Goal: Task Accomplishment & Management: Manage account settings

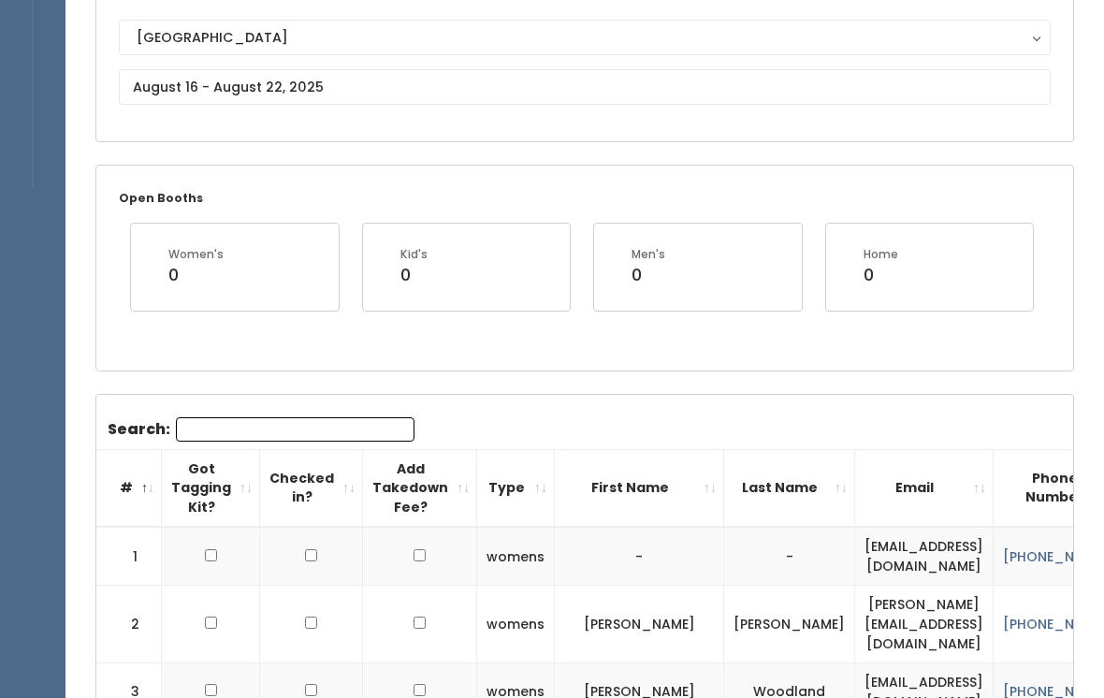
scroll to position [154, 0]
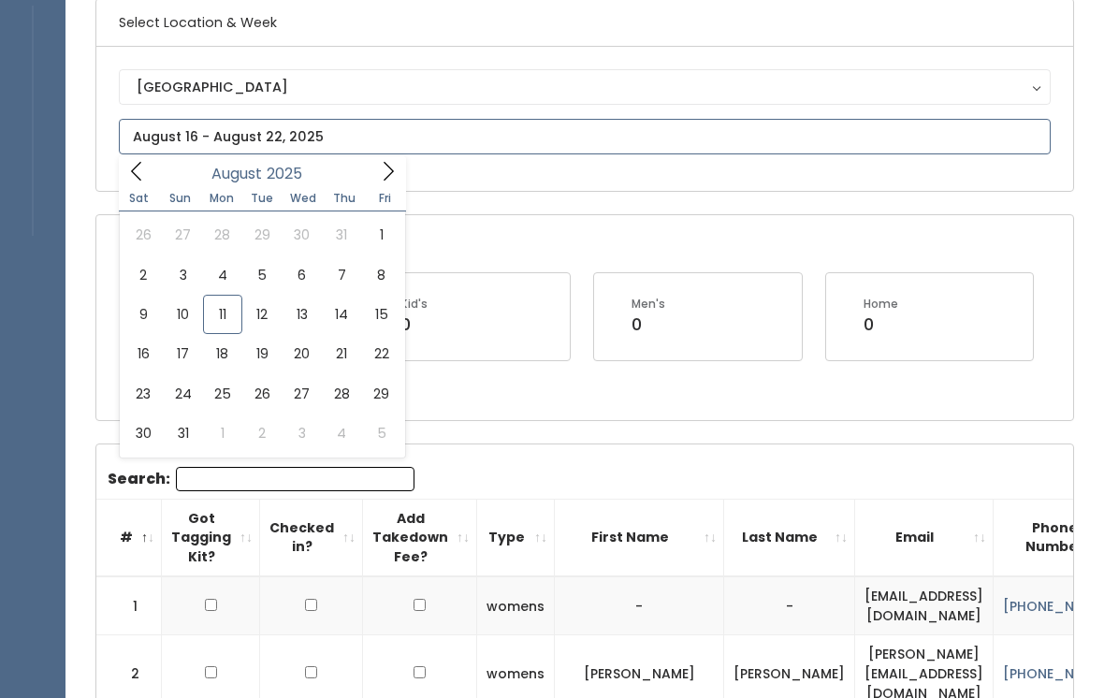
type input "August 9 to August 15"
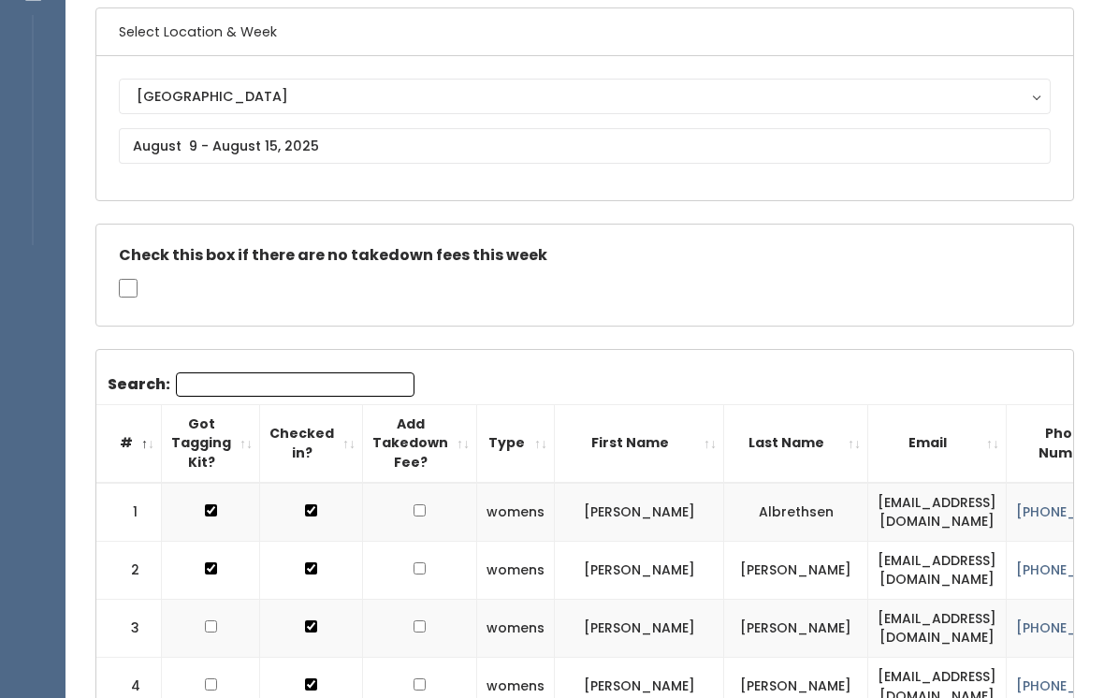
click at [235, 383] on input "Search:" at bounding box center [295, 384] width 239 height 24
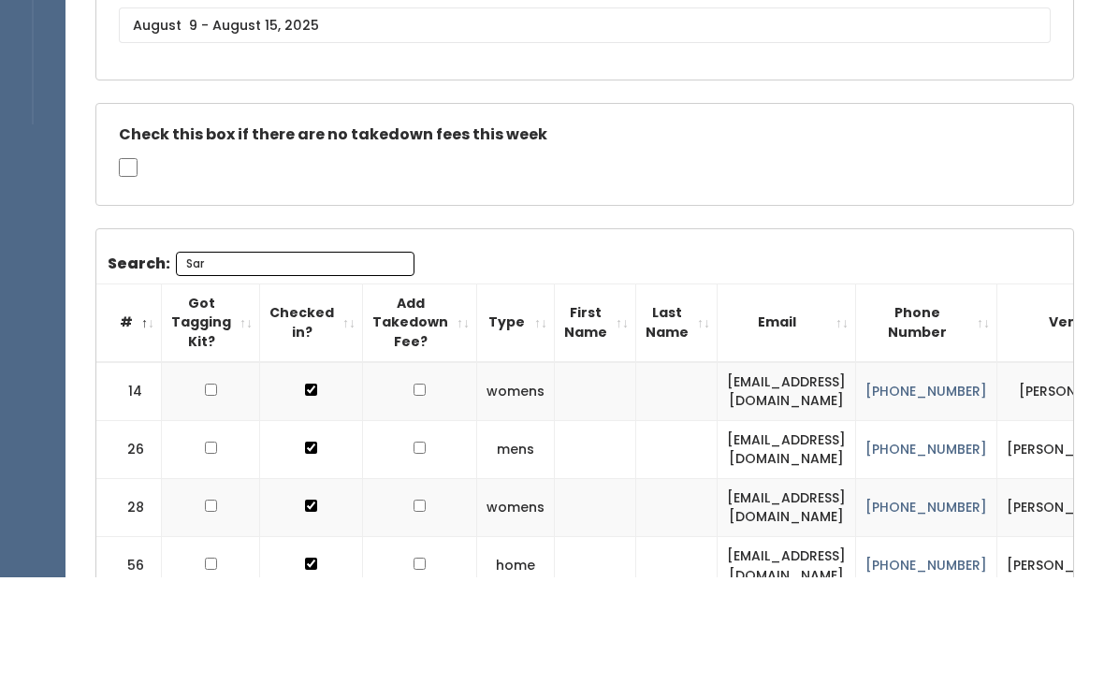
scroll to position [77, 0]
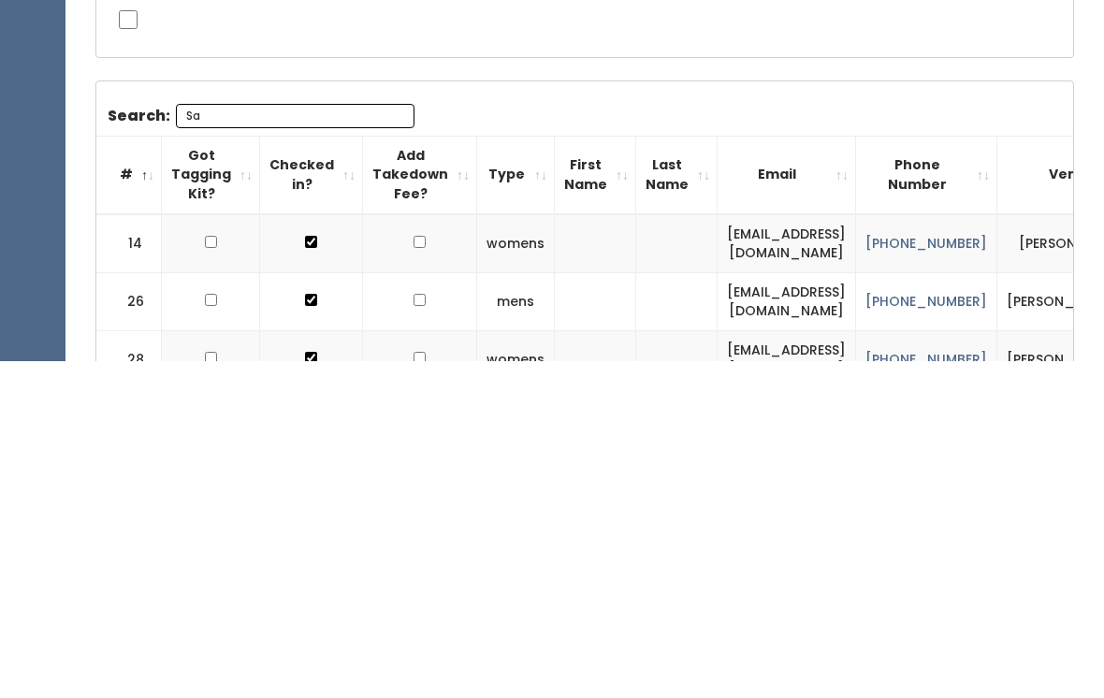
type input "S"
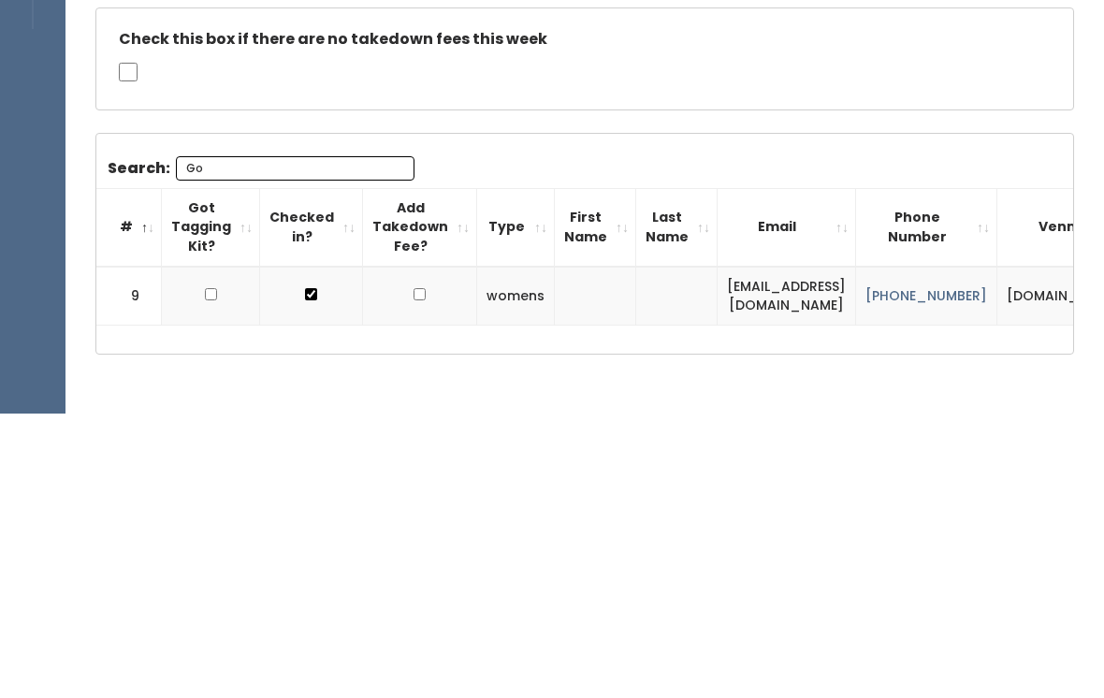
type input "G"
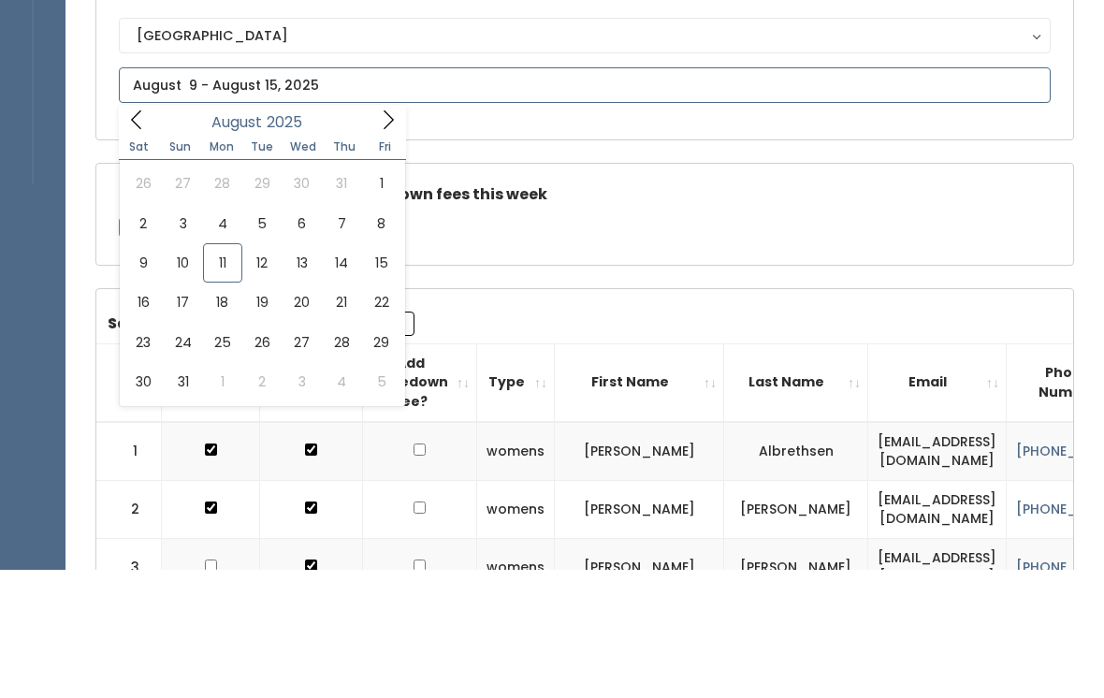
scroll to position [206, 0]
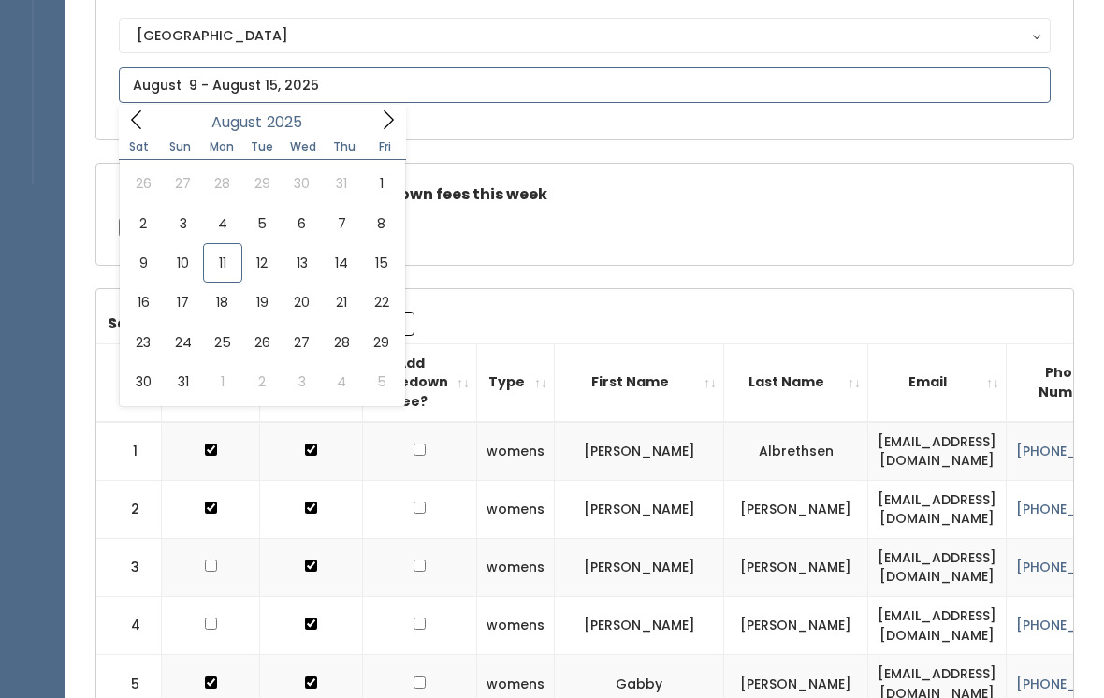
type input "August 9 to August 15"
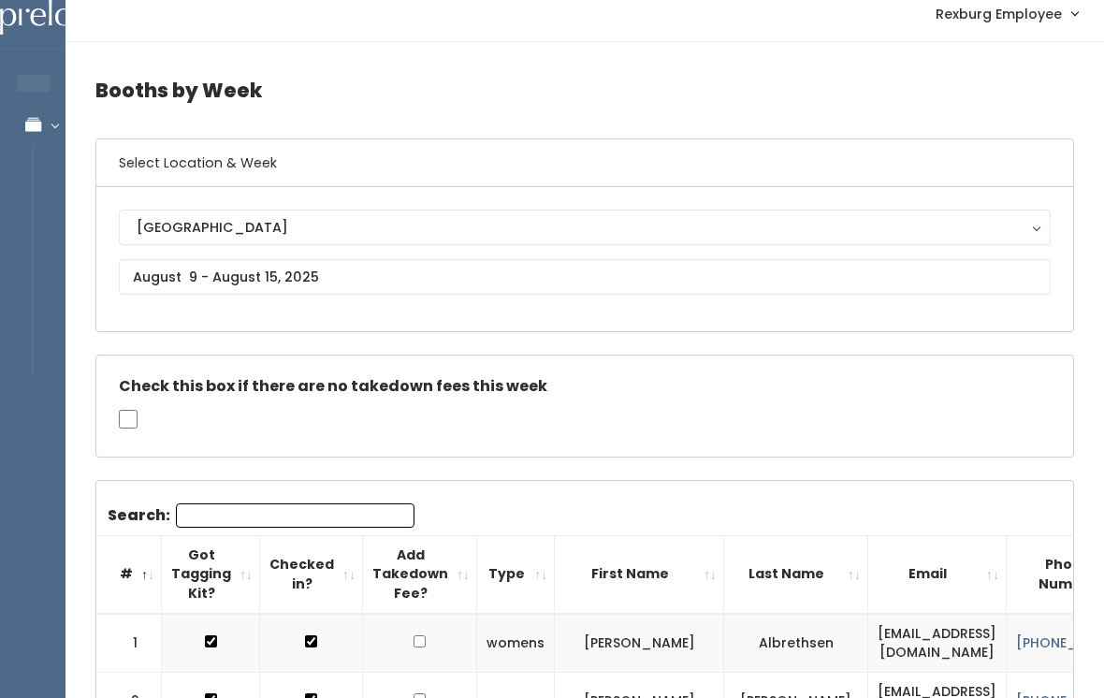
click at [196, 511] on input "Search:" at bounding box center [295, 515] width 239 height 24
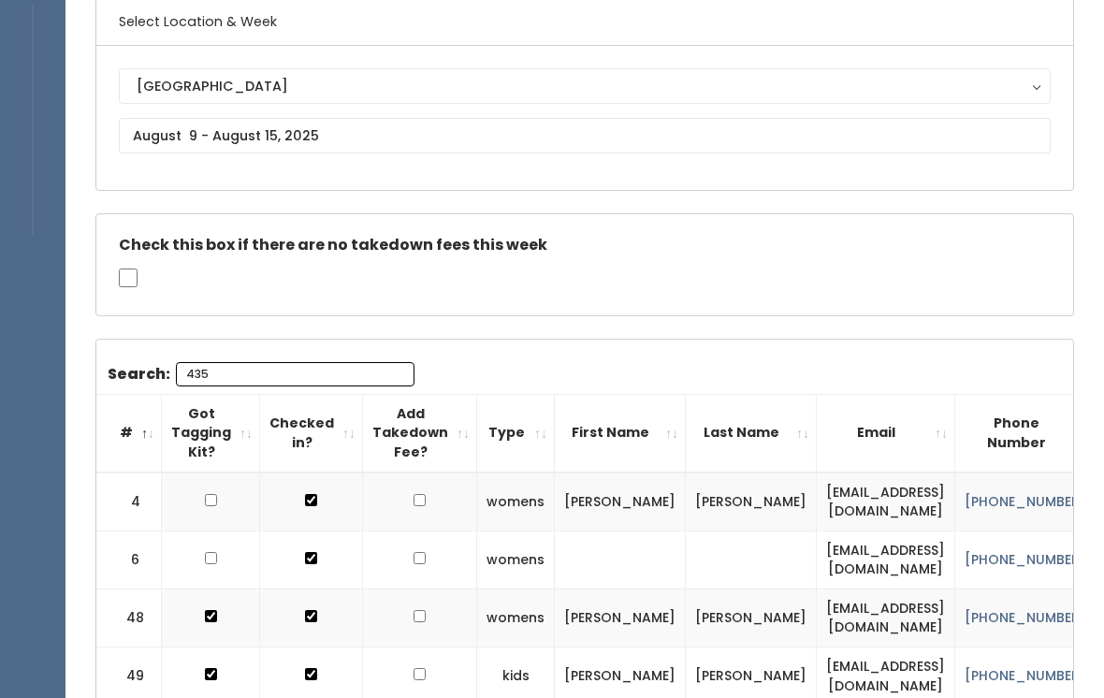
click at [228, 352] on div "Search: 435 # Got Tagging Kit? Checked in? Add Takedown Fee? Type First Name La…" at bounding box center [584, 538] width 977 height 394
click at [235, 383] on input "435" at bounding box center [295, 375] width 239 height 24
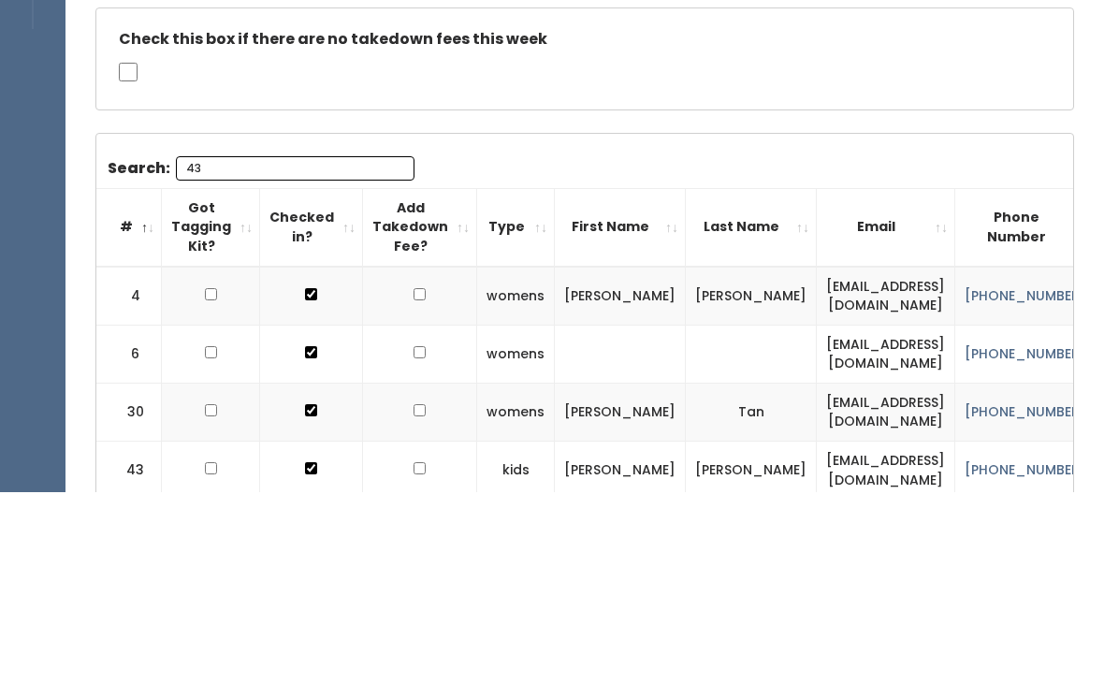
type input "4"
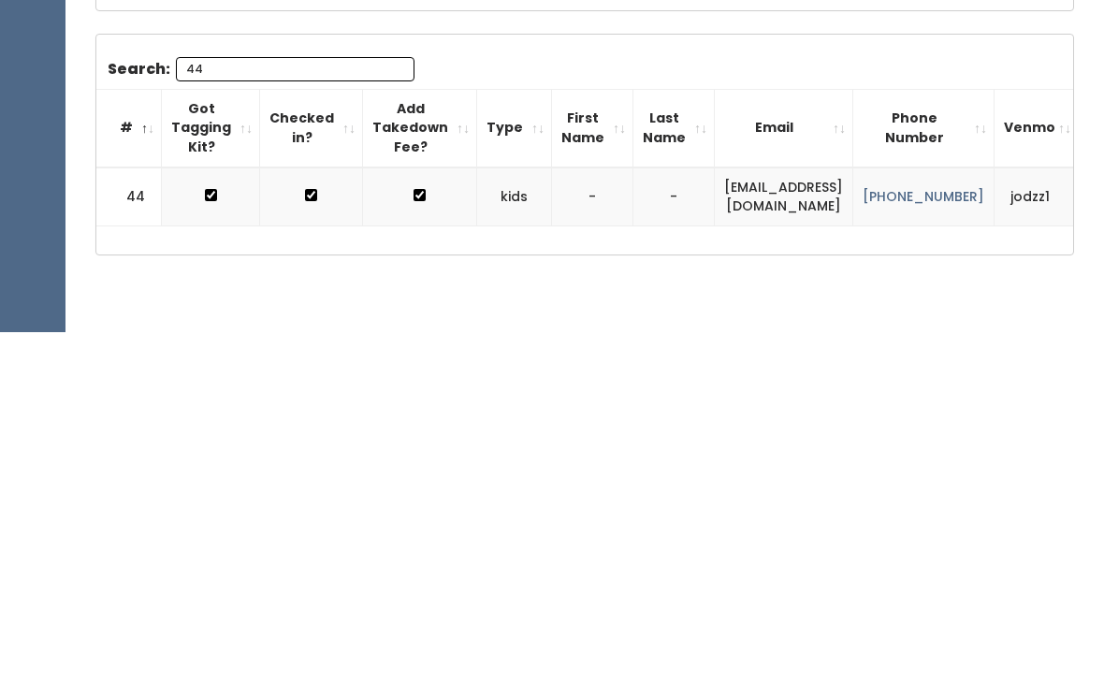
type input "44"
click at [953, 553] on link "[PHONE_NUMBER]" at bounding box center [924, 562] width 122 height 19
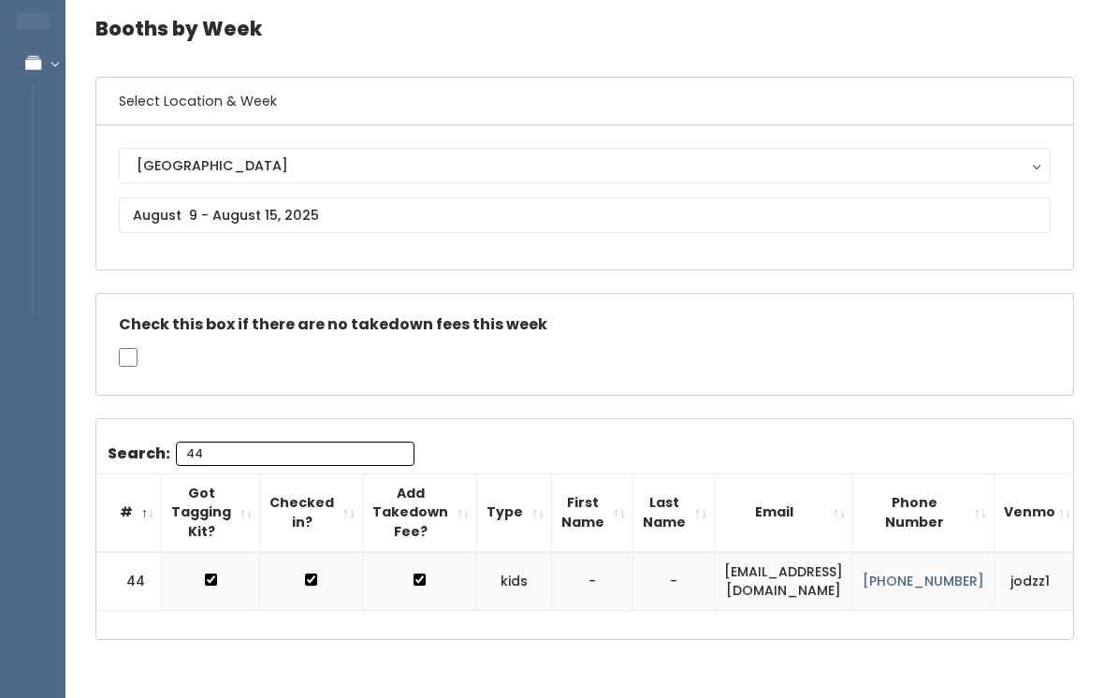
scroll to position [94, 0]
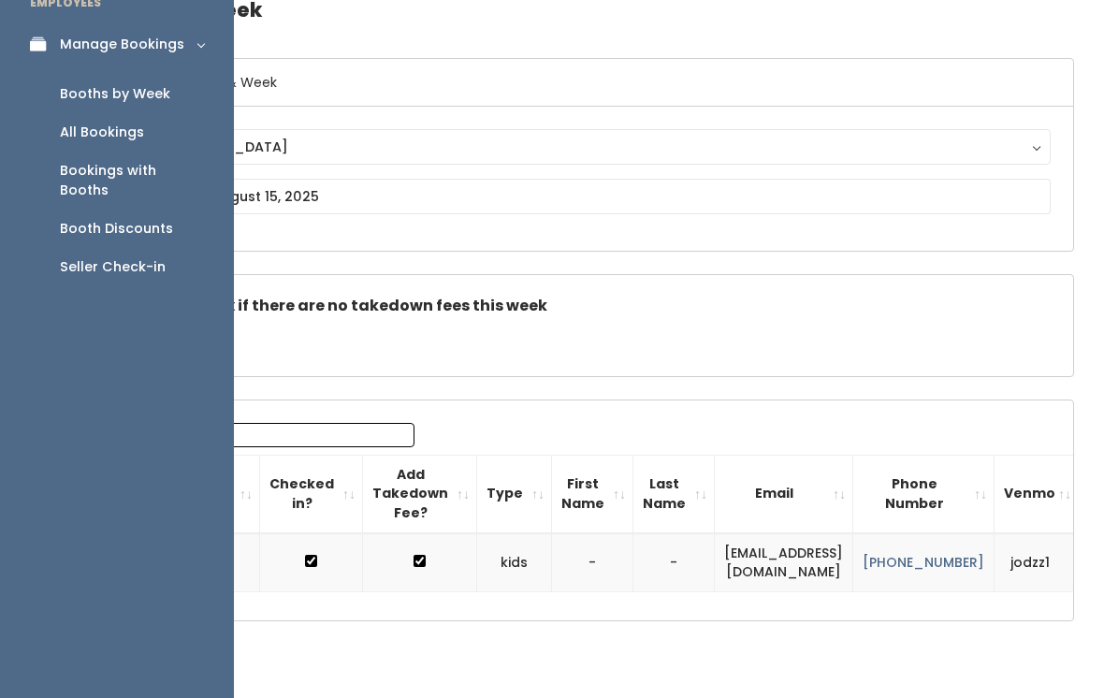
click at [197, 45] on link "Manage Bookings" at bounding box center [117, 44] width 234 height 42
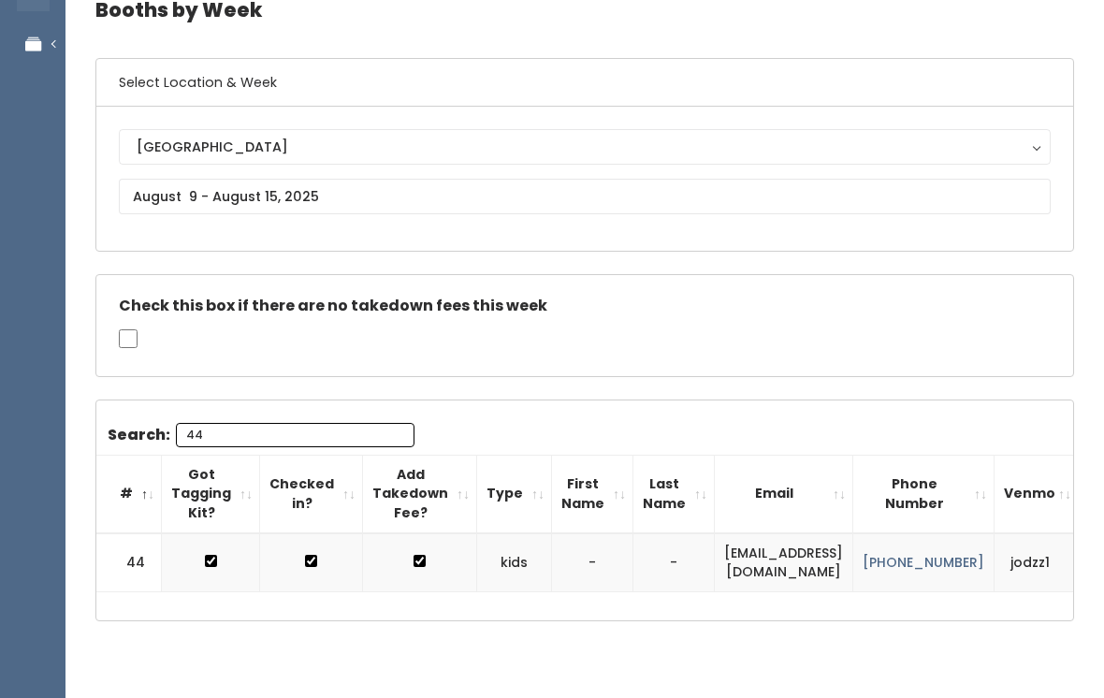
click at [293, 41] on div "Booths by Week Select Location & Week Rexburg Rexburg Check this box if there a…" at bounding box center [584, 322] width 1039 height 721
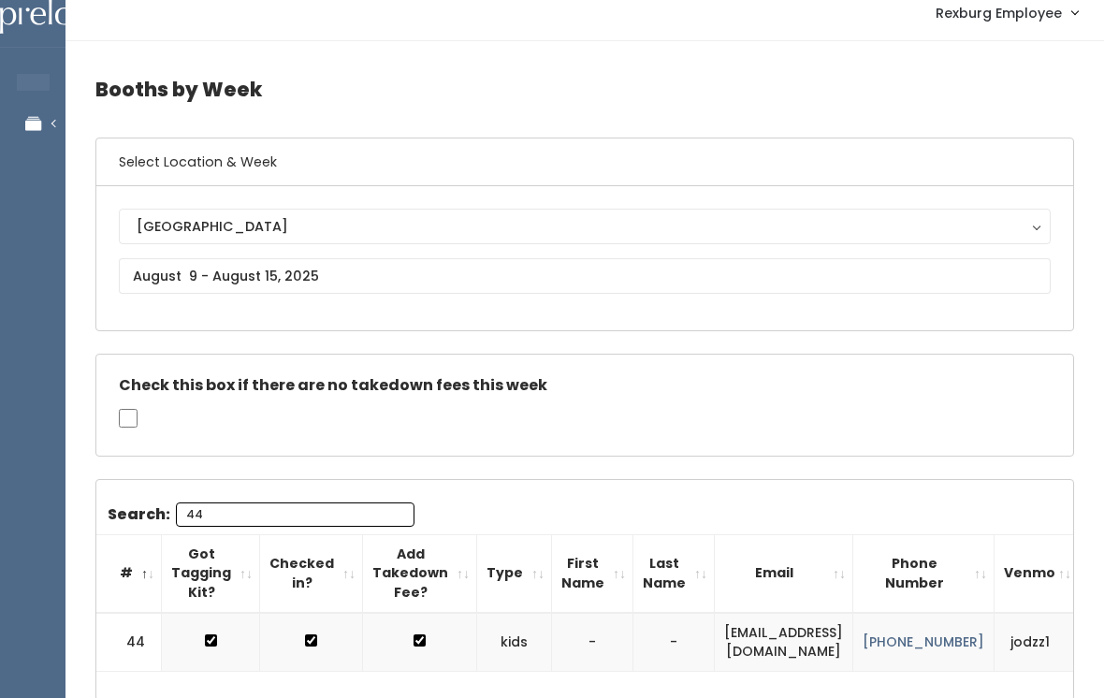
scroll to position [0, 0]
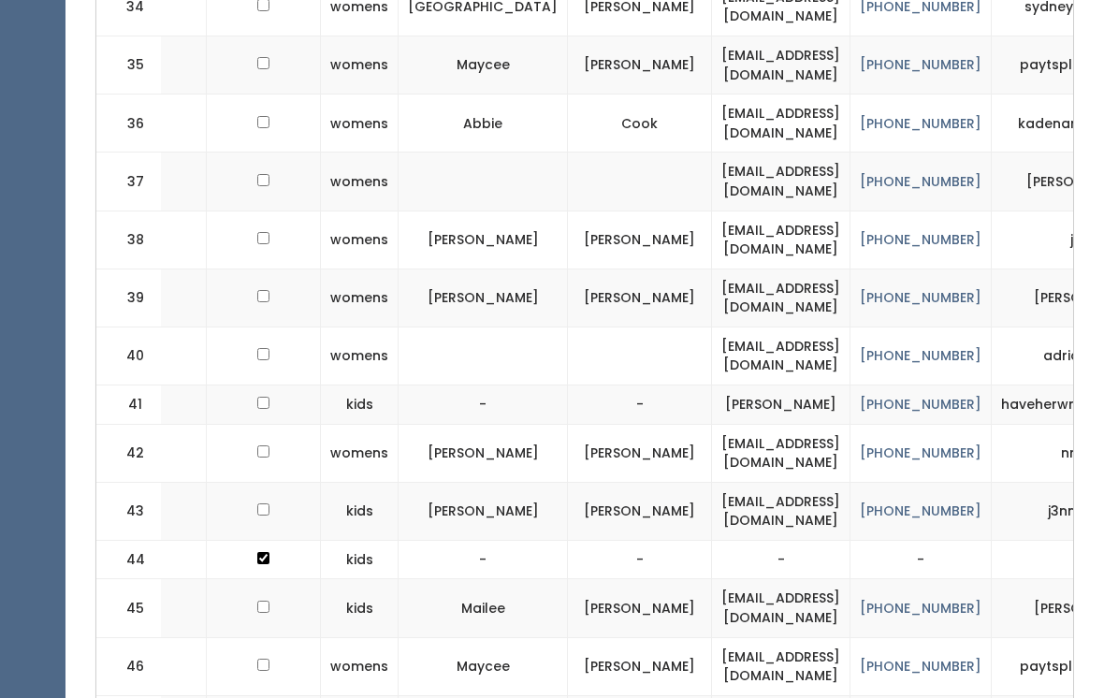
scroll to position [0, 35]
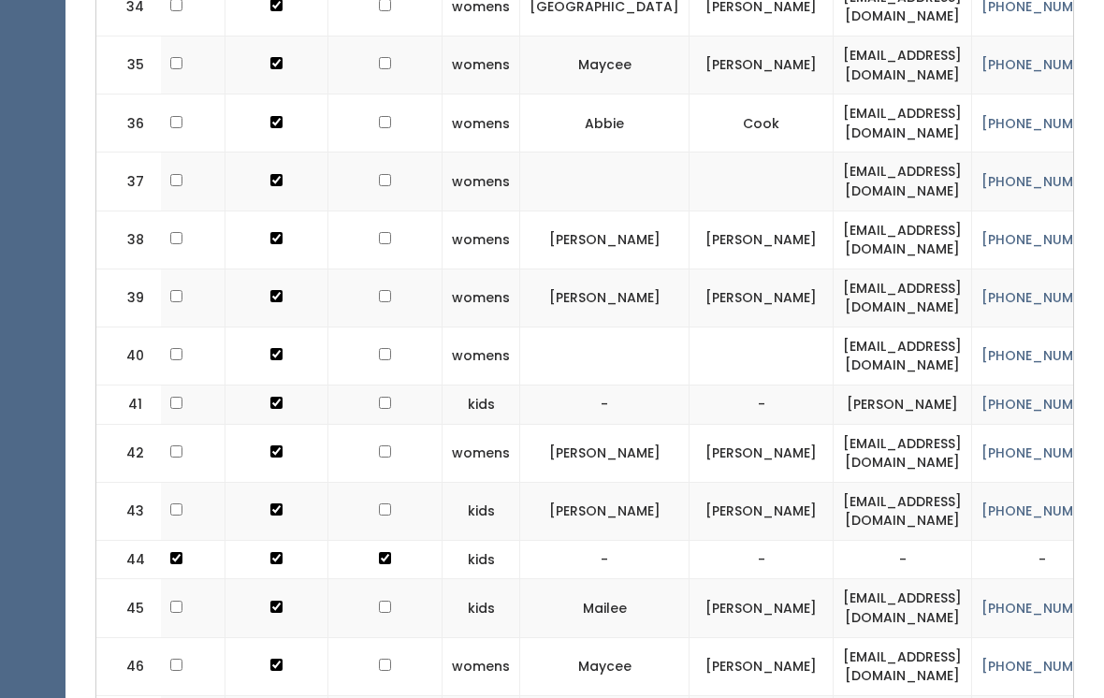
click at [834, 540] on td "-" at bounding box center [903, 559] width 138 height 39
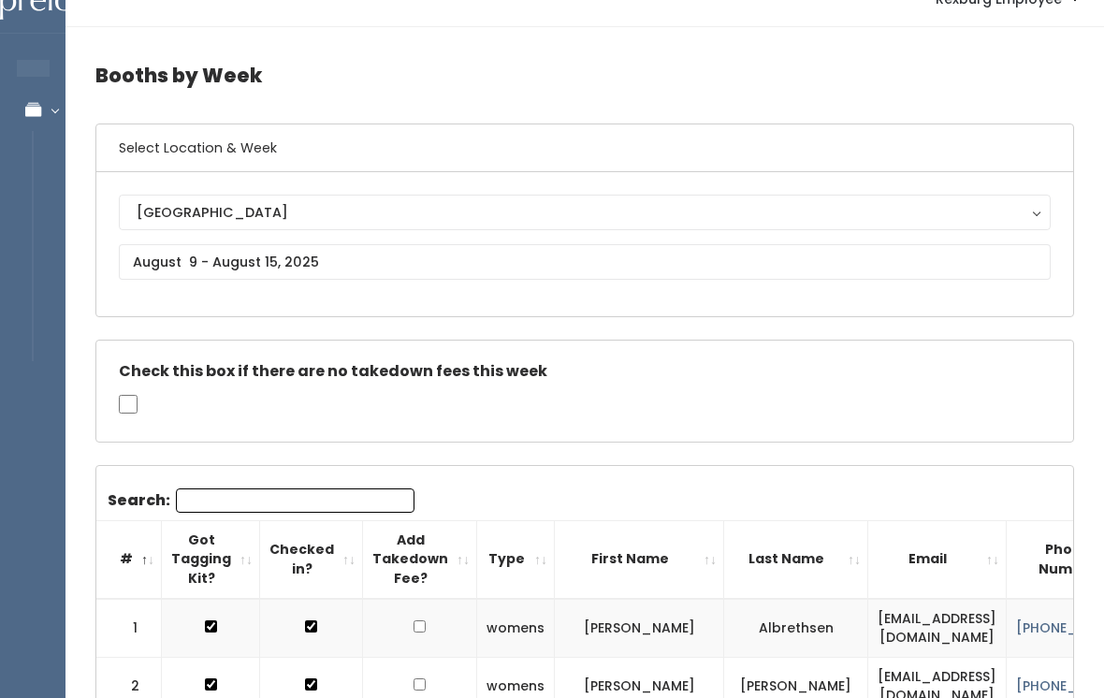
scroll to position [0, 0]
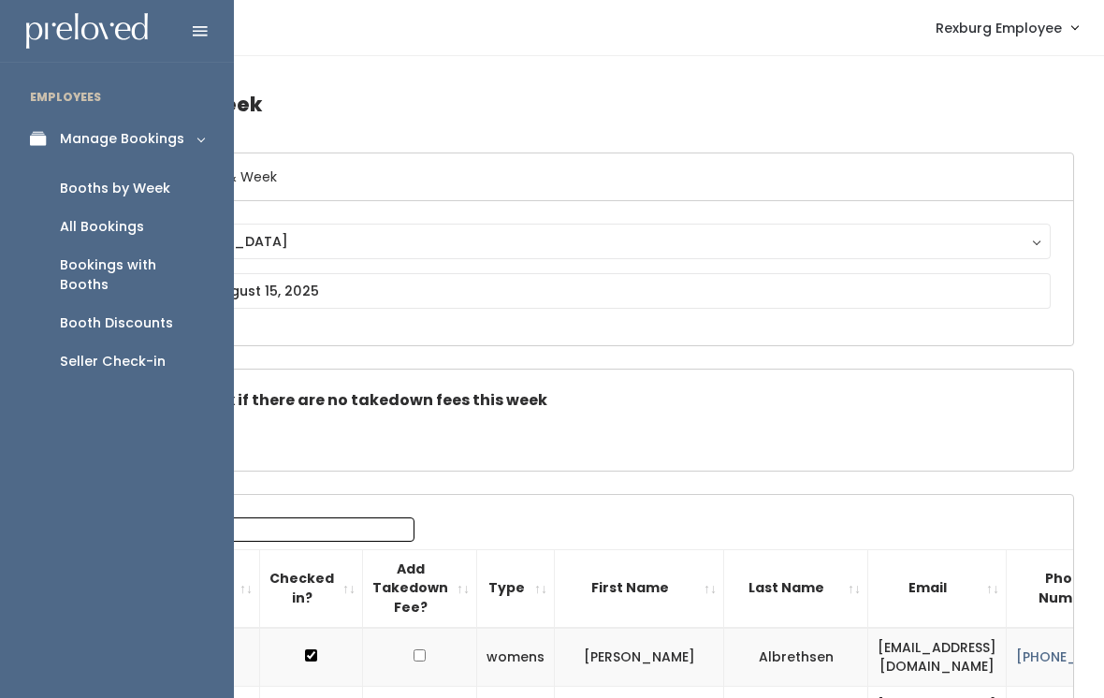
click at [446, 122] on h4 "Booths by Week" at bounding box center [584, 104] width 979 height 51
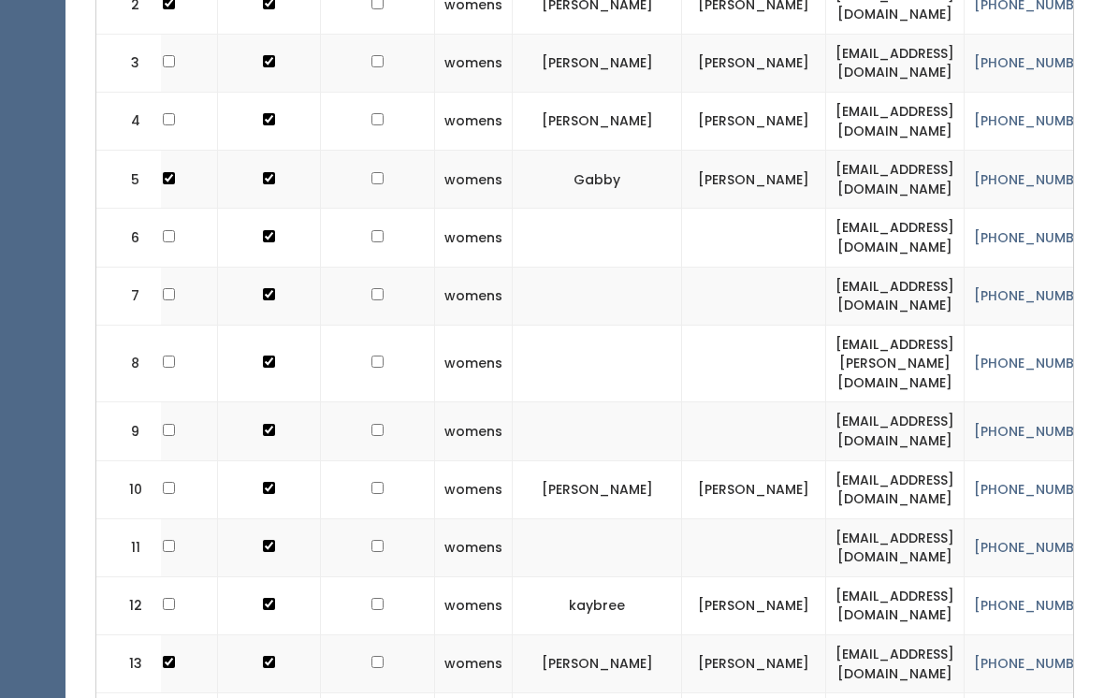
scroll to position [709, 0]
